Goal: Navigation & Orientation: Go to known website

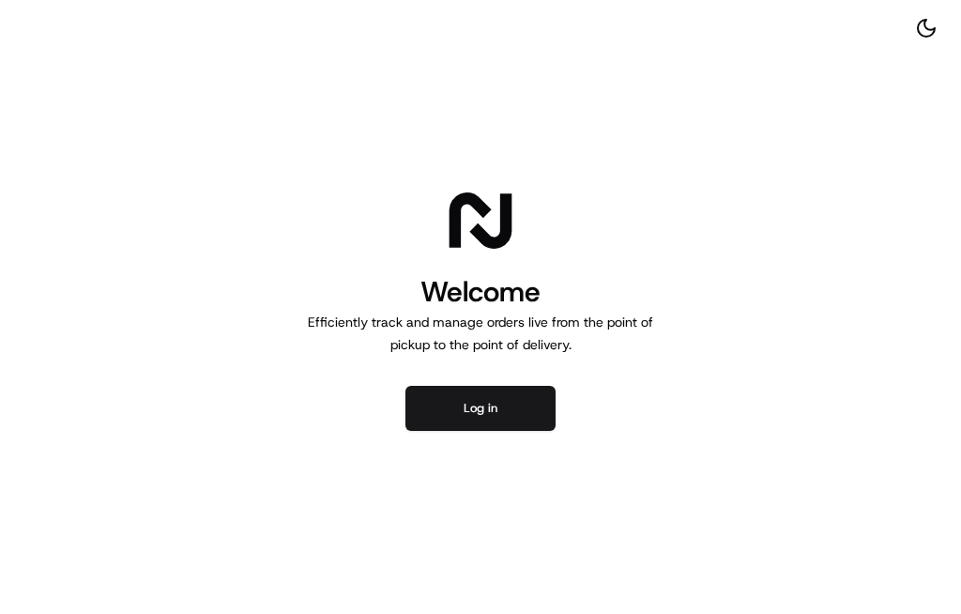
click at [485, 392] on button "Log in" at bounding box center [481, 408] width 150 height 45
